Goal: Navigation & Orientation: Find specific page/section

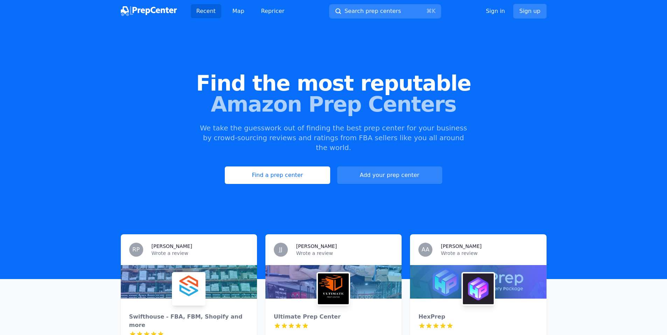
click at [306, 168] on link "Find a prep center" at bounding box center [277, 175] width 105 height 17
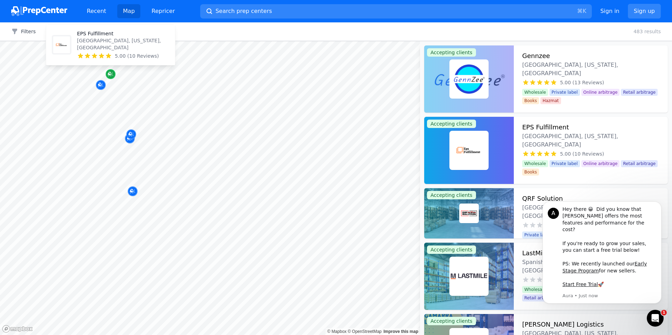
click at [112, 70] on div "Map marker" at bounding box center [111, 74] width 10 height 10
click at [573, 178] on dt "Grow your business on Amazon from anywhere in the world" at bounding box center [590, 185] width 137 height 14
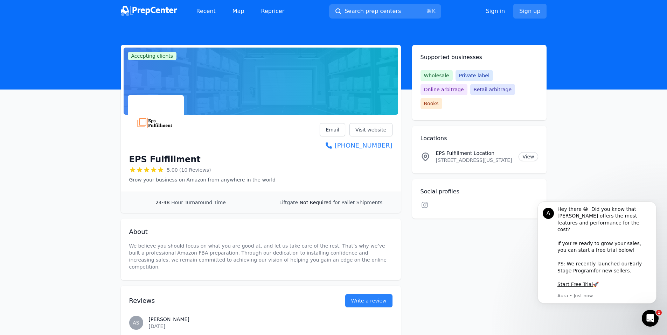
click at [163, 13] on img at bounding box center [149, 11] width 56 height 10
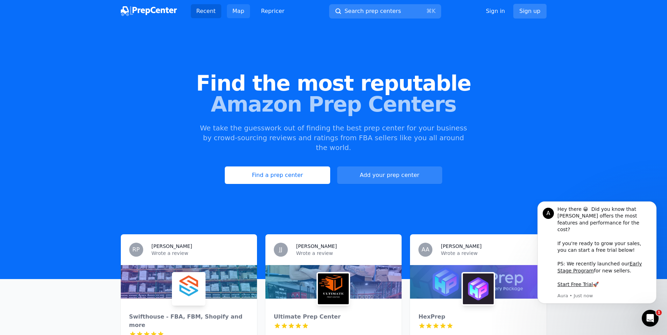
click at [232, 9] on link "Map" at bounding box center [238, 11] width 23 height 14
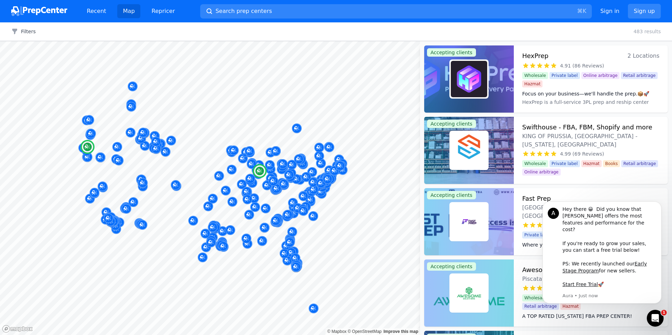
click at [467, 97] on img at bounding box center [469, 79] width 36 height 36
